Goal: Task Accomplishment & Management: Manage account settings

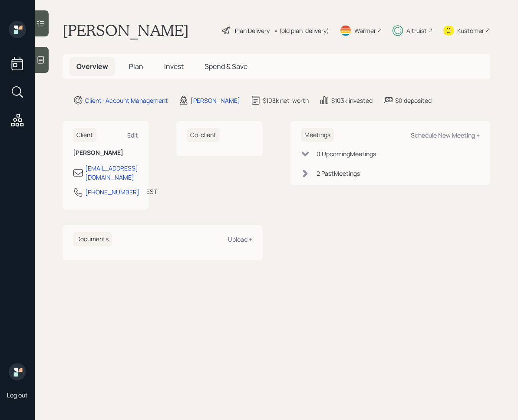
click at [171, 68] on span "Invest" at bounding box center [174, 67] width 20 height 10
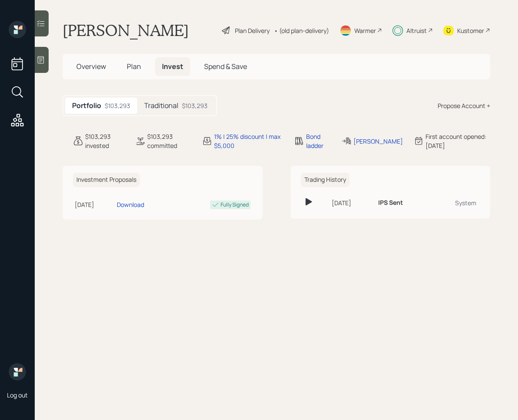
click at [168, 102] on h5 "Traditional" at bounding box center [161, 106] width 34 height 8
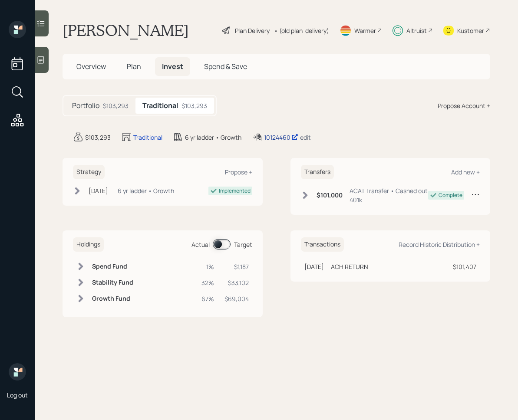
click at [278, 137] on div "10124460" at bounding box center [281, 137] width 34 height 9
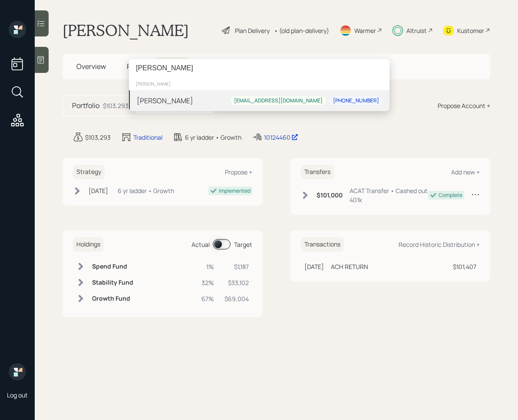
type input "[PERSON_NAME]"
click at [179, 100] on div "[PERSON_NAME]" at bounding box center [165, 100] width 56 height 10
